Goal: Navigation & Orientation: Find specific page/section

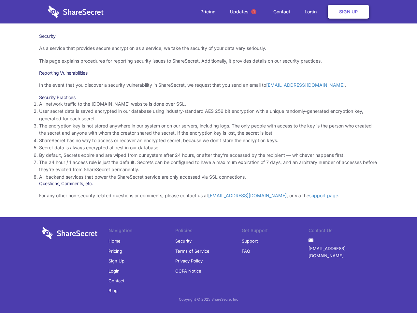
click at [208, 156] on li "By default, Secrets expire and are wiped from our system after 24 hours, or aft…" at bounding box center [208, 154] width 339 height 7
click at [254, 12] on span "1" at bounding box center [253, 11] width 5 height 5
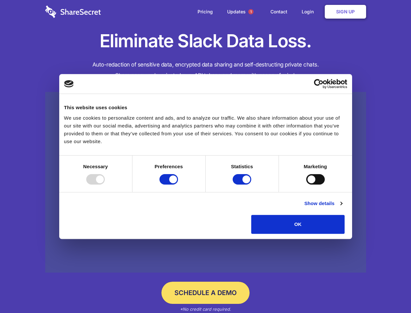
click at [105, 184] on div at bounding box center [95, 179] width 19 height 10
click at [178, 184] on input "Preferences" at bounding box center [169, 179] width 19 height 10
checkbox input "false"
click at [243, 184] on input "Statistics" at bounding box center [242, 179] width 19 height 10
checkbox input "false"
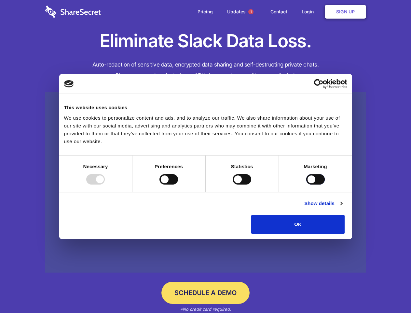
click at [306, 184] on input "Marketing" at bounding box center [315, 179] width 19 height 10
checkbox input "true"
click at [342, 207] on link "Show details" at bounding box center [323, 203] width 38 height 8
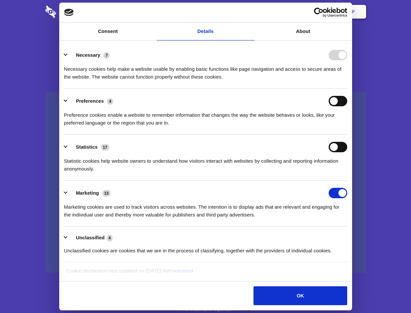
click at [347, 89] on li "Necessary 7 Necessary cookies help make a website usable by enabling basic func…" at bounding box center [205, 66] width 283 height 46
click at [251, 12] on span "1" at bounding box center [250, 11] width 5 height 5
